Goal: Book appointment/travel/reservation

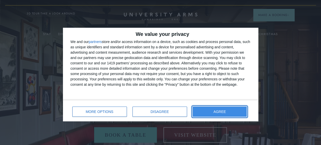
click at [222, 110] on span "AGREE" at bounding box center [220, 112] width 12 height 4
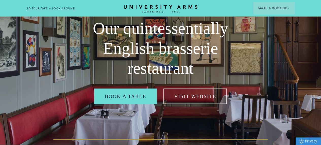
scroll to position [41, 0]
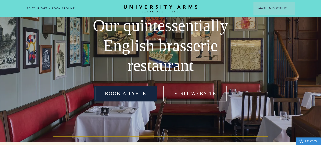
click at [123, 101] on link "Book a table" at bounding box center [125, 94] width 63 height 16
click at [124, 101] on link "Book a table" at bounding box center [125, 94] width 63 height 16
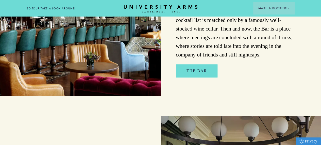
scroll to position [349, 0]
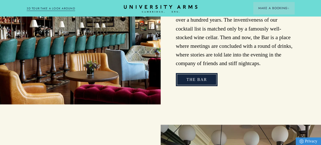
click at [202, 86] on link "The Bar" at bounding box center [197, 79] width 42 height 13
